Goal: Find specific page/section: Find specific page/section

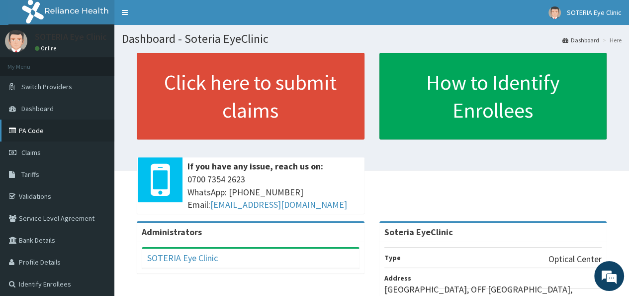
click at [22, 125] on link "PA Code" at bounding box center [57, 130] width 114 height 22
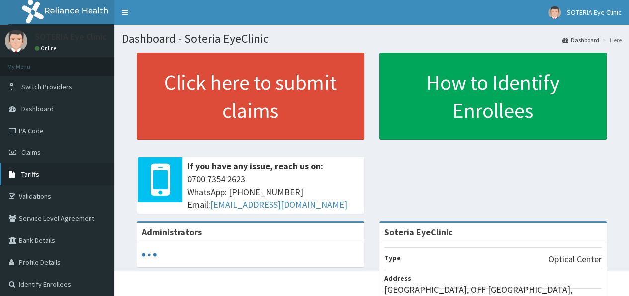
click at [53, 171] on link "Tariffs" at bounding box center [57, 174] width 114 height 22
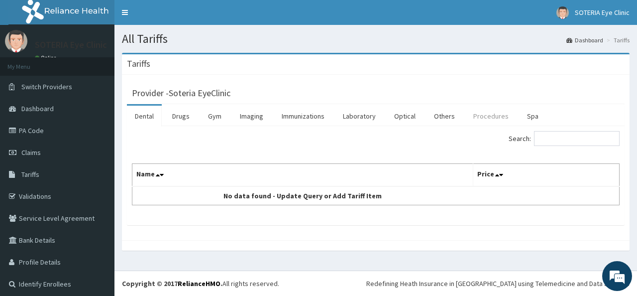
click at [490, 119] on link "Procedures" at bounding box center [490, 115] width 51 height 21
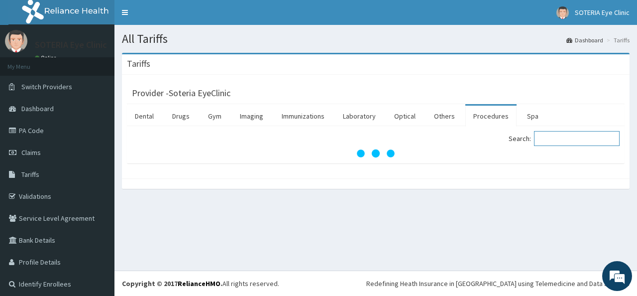
click at [545, 138] on input "Search:" at bounding box center [577, 138] width 86 height 15
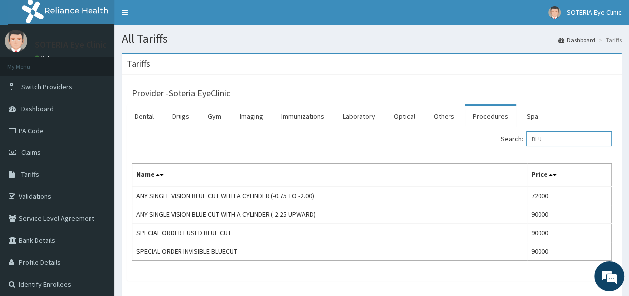
type input "BLU"
